Goal: Information Seeking & Learning: Find specific page/section

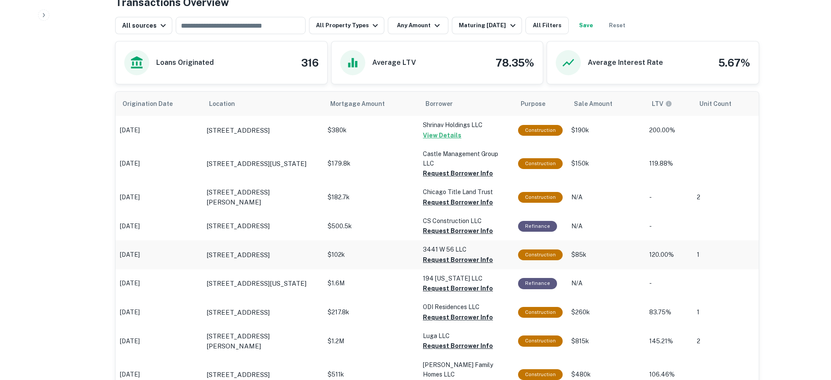
scroll to position [452, 0]
click at [488, 32] on button "Maturing [DATE]" at bounding box center [487, 25] width 70 height 17
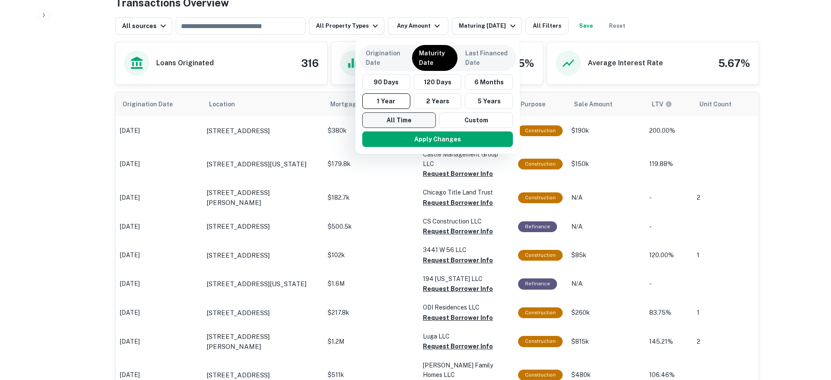
click at [413, 114] on button "All Time" at bounding box center [399, 121] width 74 height 16
click at [406, 138] on button "Apply Changes" at bounding box center [438, 140] width 151 height 16
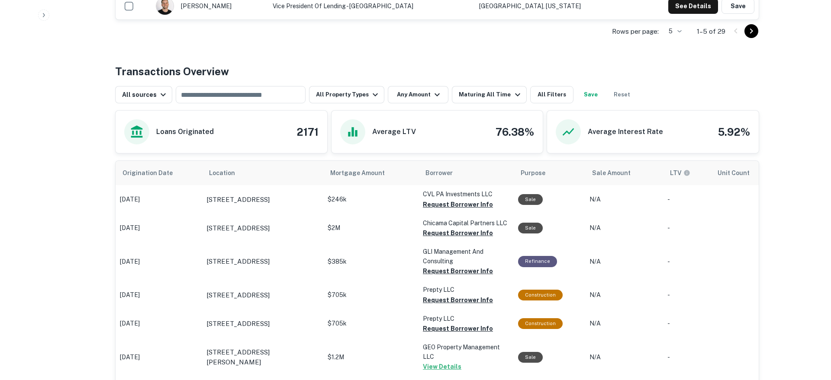
scroll to position [452, 0]
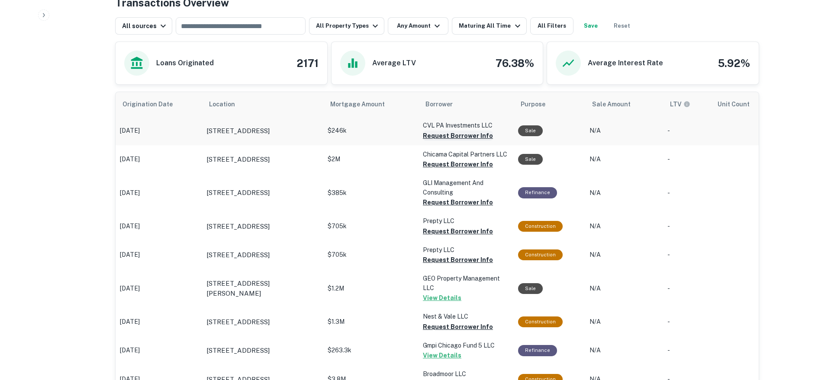
click at [451, 138] on button "Request Borrower Info" at bounding box center [458, 136] width 70 height 10
click at [445, 141] on button "Request Borrower Info" at bounding box center [444, 136] width 42 height 10
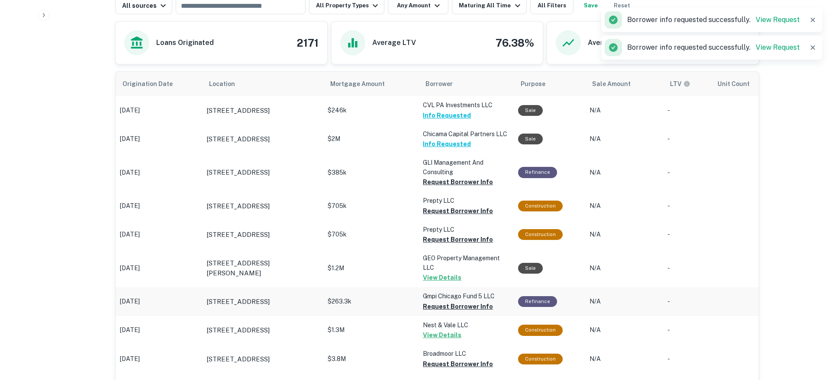
scroll to position [484, 0]
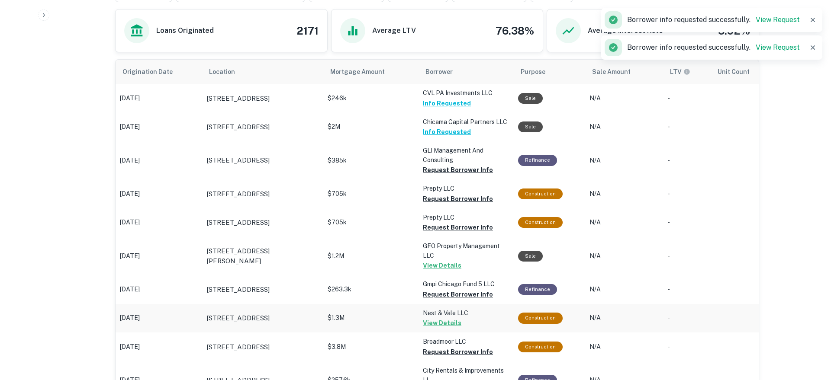
click at [411, 103] on p "$1.3M" at bounding box center [371, 98] width 87 height 9
click at [436, 271] on button "View Details" at bounding box center [442, 266] width 39 height 10
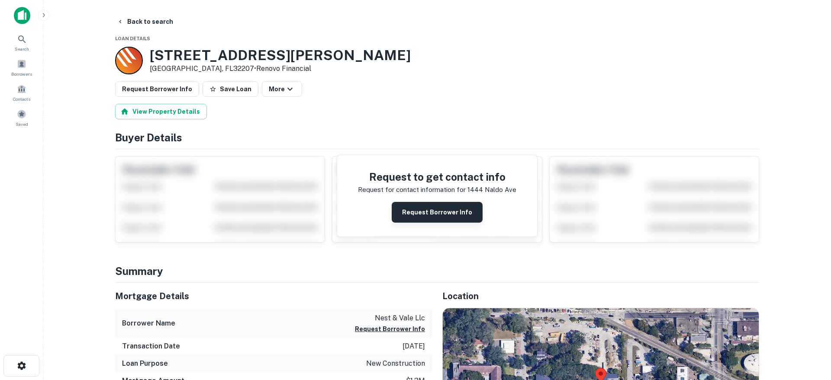
click at [424, 212] on button "Request Borrower Info" at bounding box center [437, 212] width 91 height 21
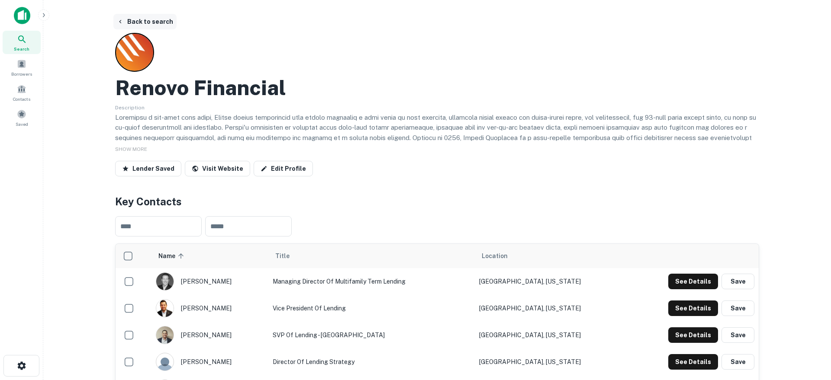
click at [136, 19] on button "Back to search" at bounding box center [144, 22] width 63 height 16
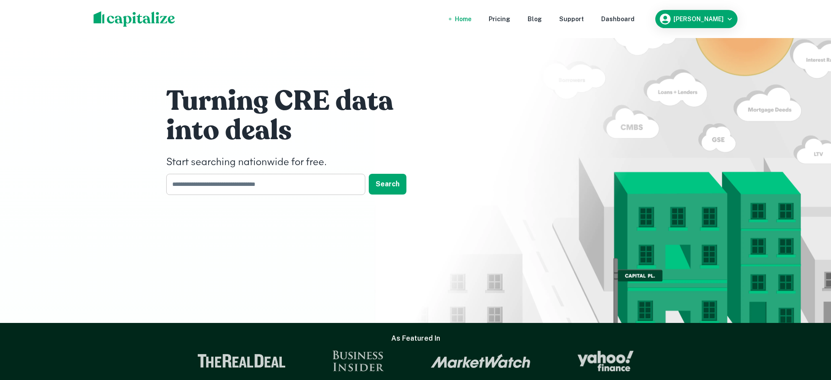
click at [196, 188] on input "text" at bounding box center [262, 184] width 193 height 21
type input "**********"
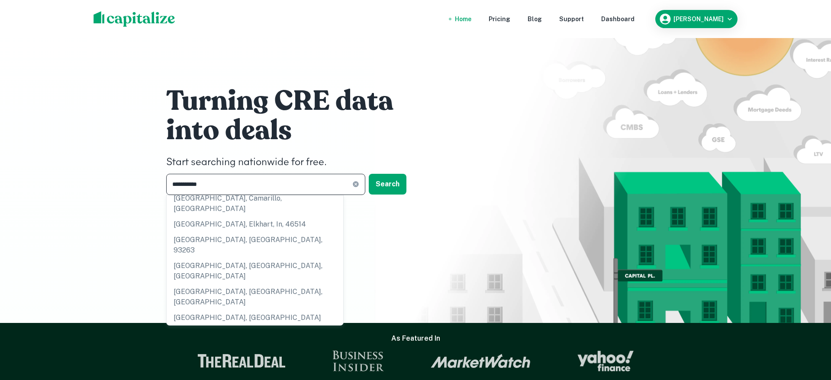
scroll to position [24, 0]
click at [209, 335] on div "[GEOGRAPHIC_DATA], [GEOGRAPHIC_DATA], [GEOGRAPHIC_DATA]" at bounding box center [255, 348] width 177 height 26
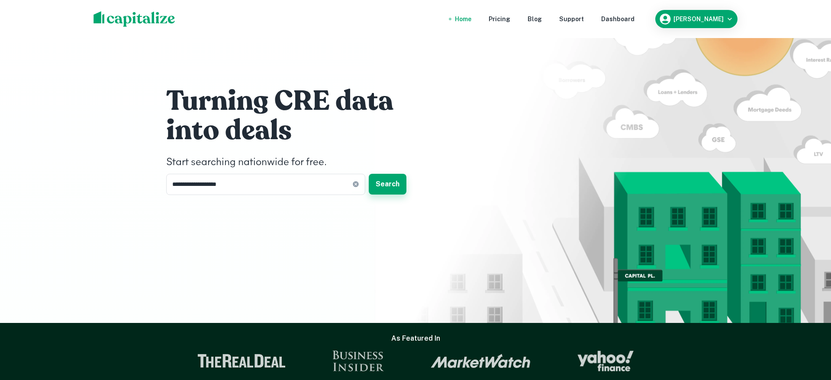
click at [386, 190] on button "Search" at bounding box center [388, 184] width 38 height 21
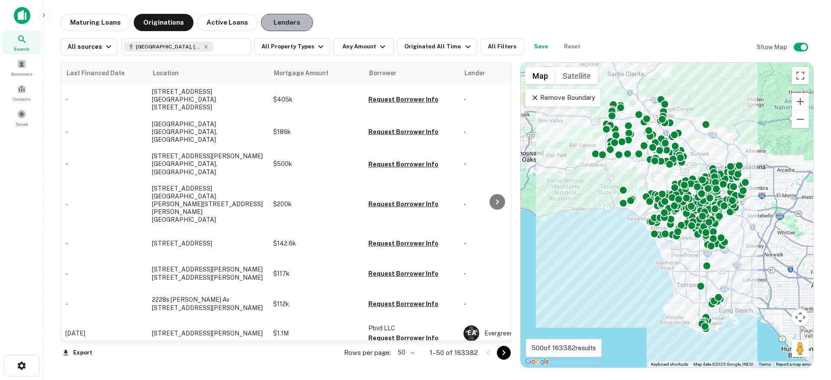
click at [277, 23] on button "Lenders" at bounding box center [287, 22] width 52 height 17
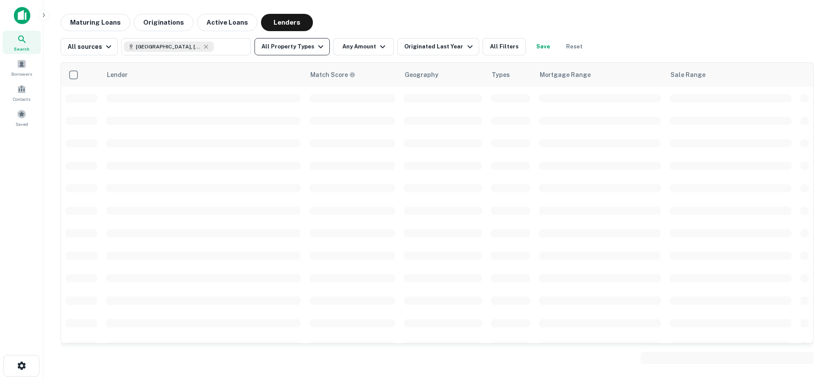
click at [306, 48] on button "All Property Types" at bounding box center [292, 46] width 75 height 17
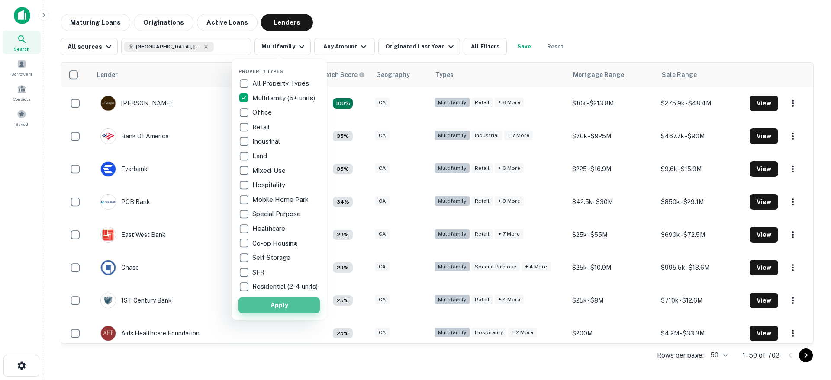
click at [257, 307] on button "Apply" at bounding box center [279, 306] width 81 height 16
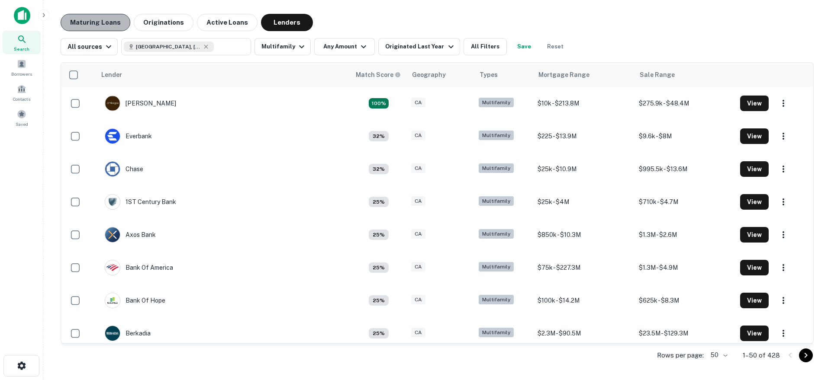
click at [103, 19] on button "Maturing Loans" at bounding box center [96, 22] width 70 height 17
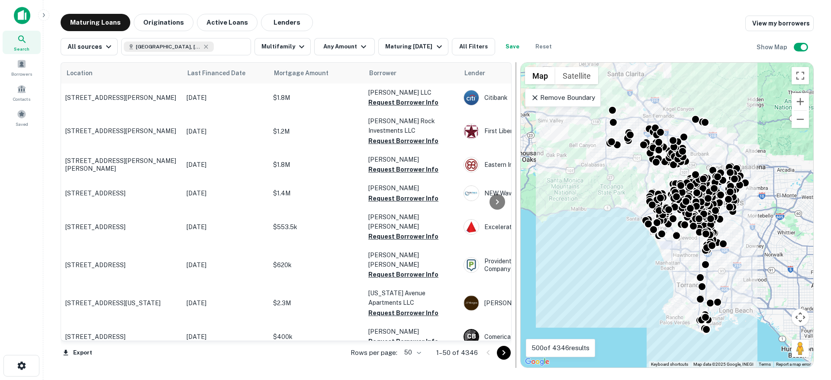
click at [535, 98] on icon at bounding box center [534, 97] width 5 height 5
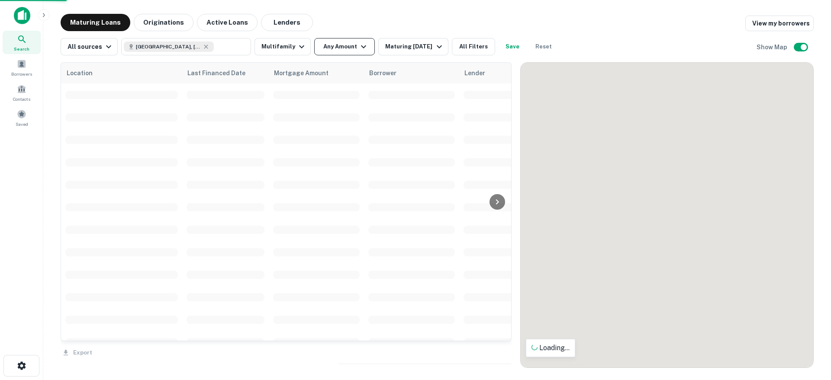
click at [333, 47] on button "Any Amount" at bounding box center [344, 46] width 61 height 17
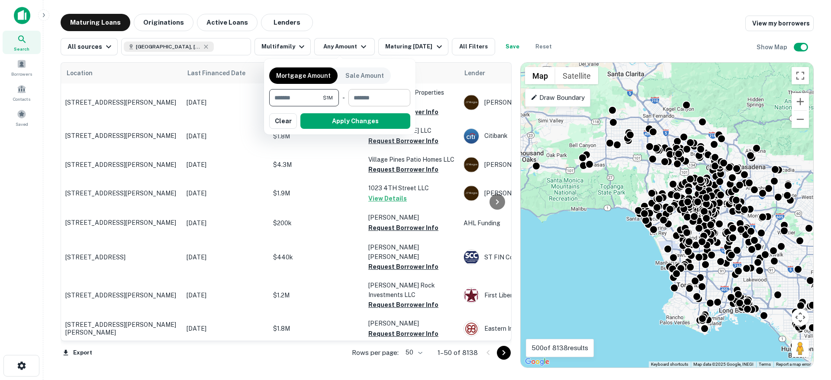
type input "*******"
click at [372, 104] on input "number" at bounding box center [376, 97] width 56 height 17
type input "********"
click at [344, 119] on button "Apply Changes" at bounding box center [355, 121] width 110 height 16
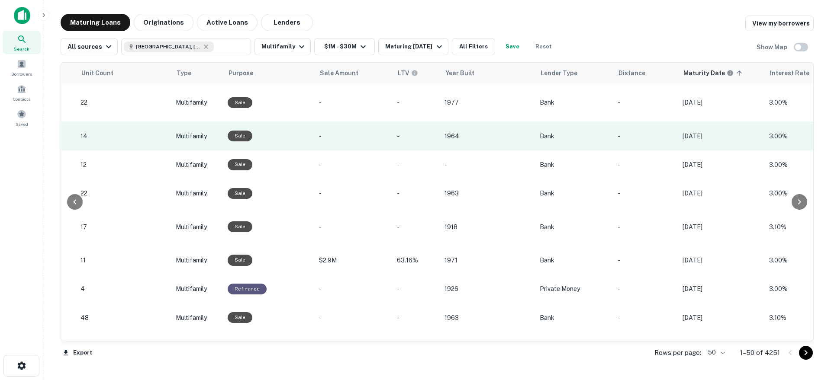
scroll to position [0, 558]
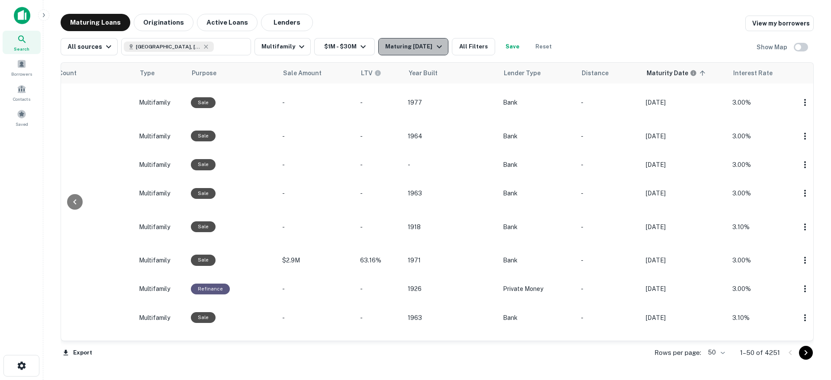
click at [402, 46] on div "Maturing [DATE]" at bounding box center [414, 47] width 59 height 10
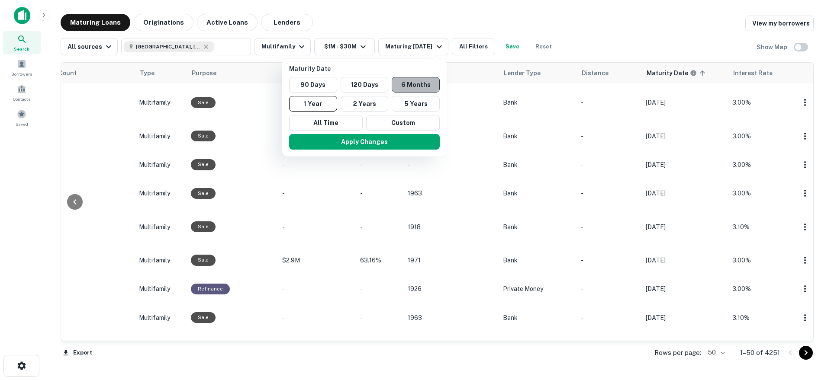
click at [406, 83] on button "6 Months" at bounding box center [416, 85] width 48 height 16
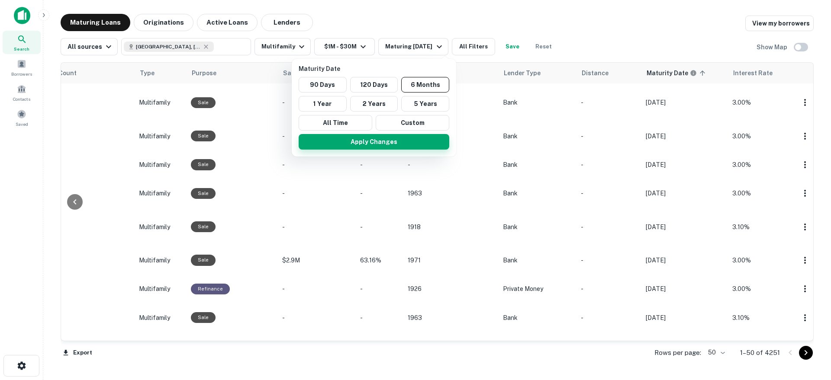
click at [376, 135] on button "Apply Changes" at bounding box center [374, 142] width 151 height 16
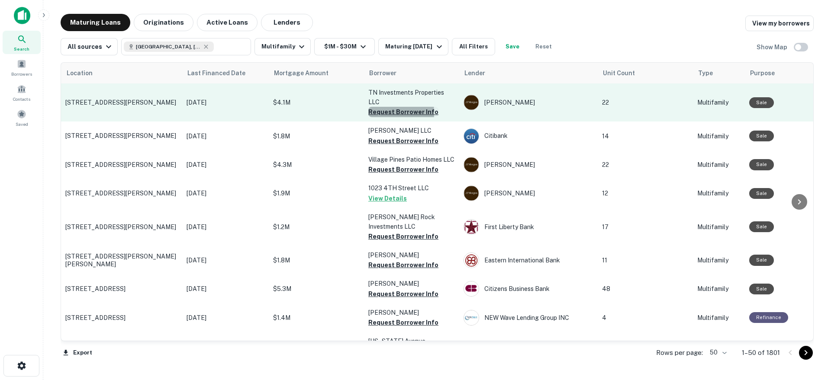
click at [380, 113] on button "Request Borrower Info" at bounding box center [403, 112] width 70 height 10
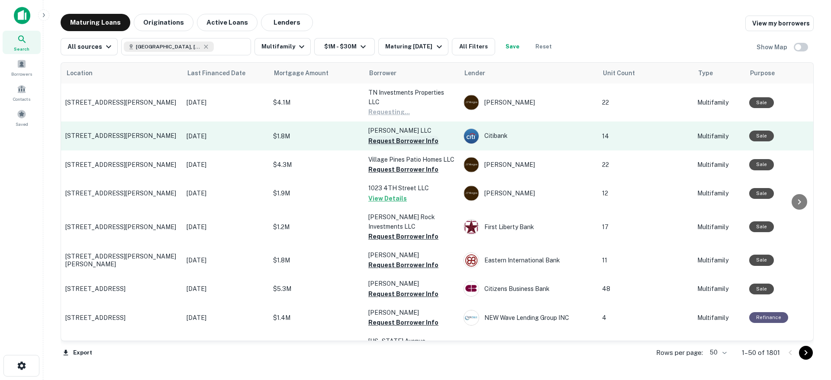
click at [382, 144] on button "Request Borrower Info" at bounding box center [403, 141] width 70 height 10
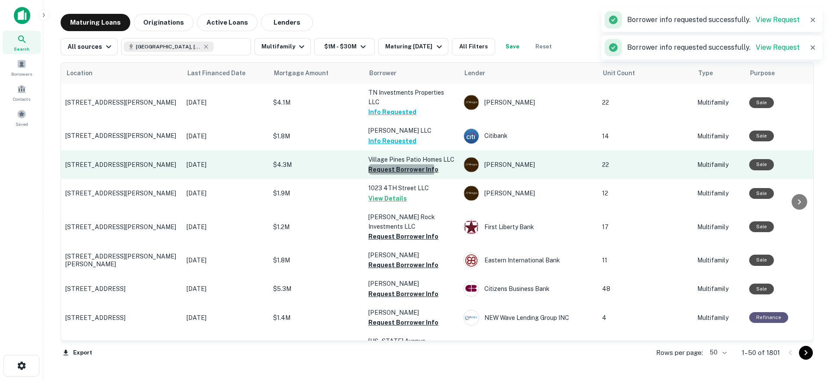
click at [379, 171] on button "Request Borrower Info" at bounding box center [403, 169] width 70 height 10
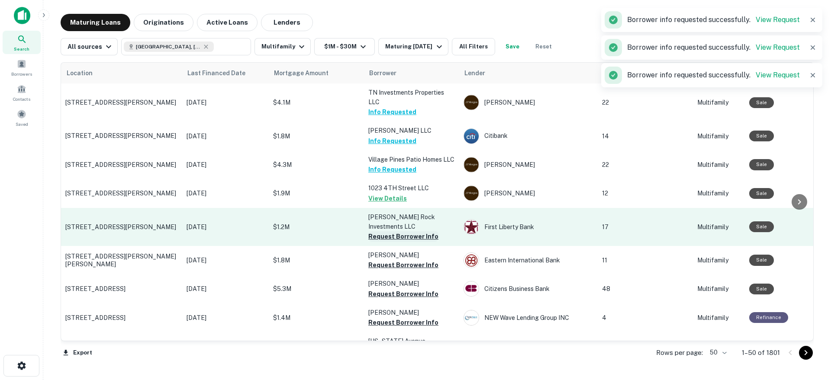
click at [380, 232] on button "Request Borrower Info" at bounding box center [403, 237] width 70 height 10
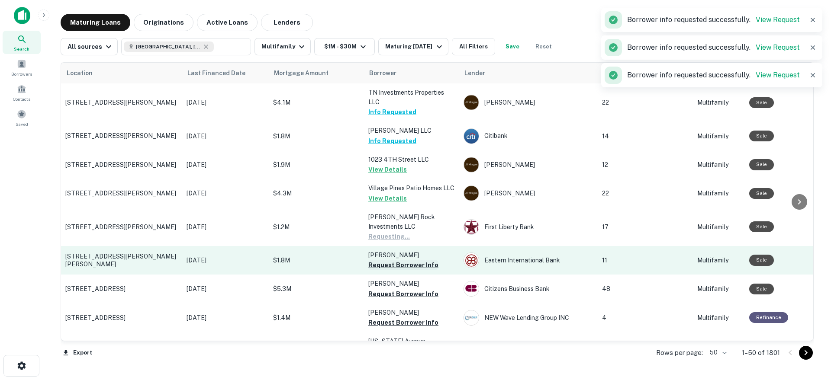
click at [377, 260] on button "Request Borrower Info" at bounding box center [403, 265] width 70 height 10
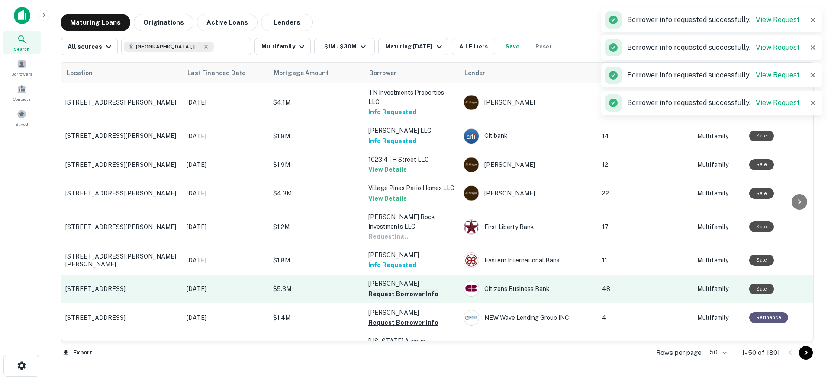
click at [377, 289] on button "Request Borrower Info" at bounding box center [403, 294] width 70 height 10
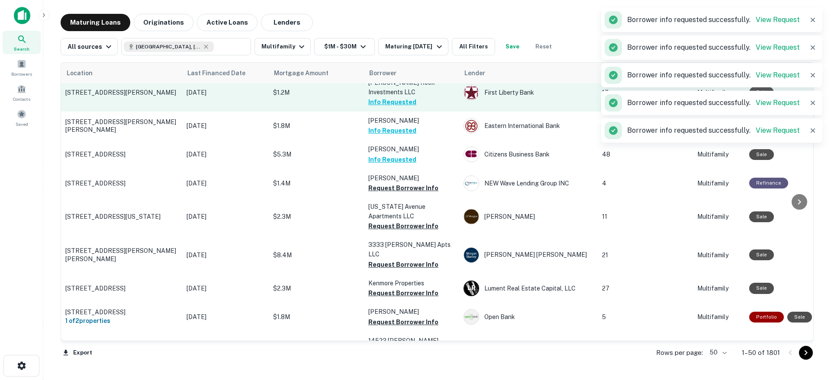
scroll to position [136, 0]
